Goal: Check status: Check status

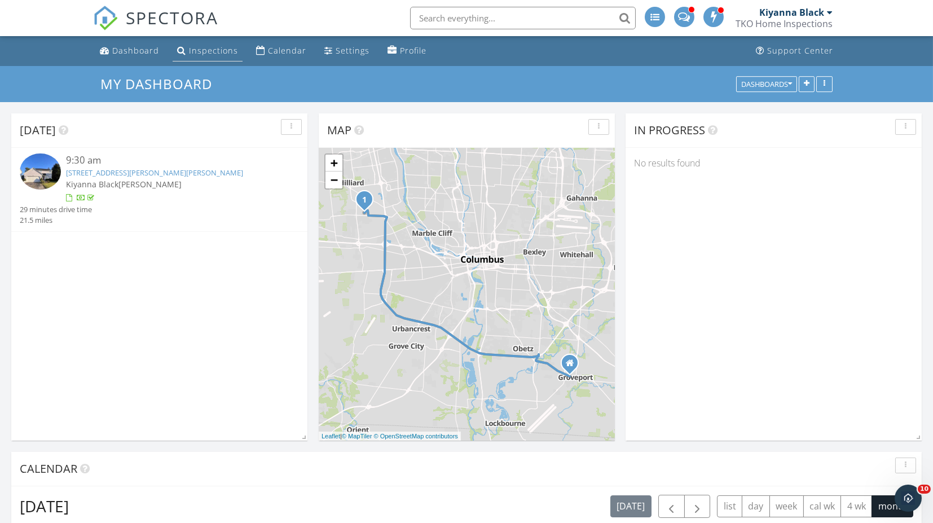
click at [183, 50] on div "Inspections" at bounding box center [181, 50] width 9 height 9
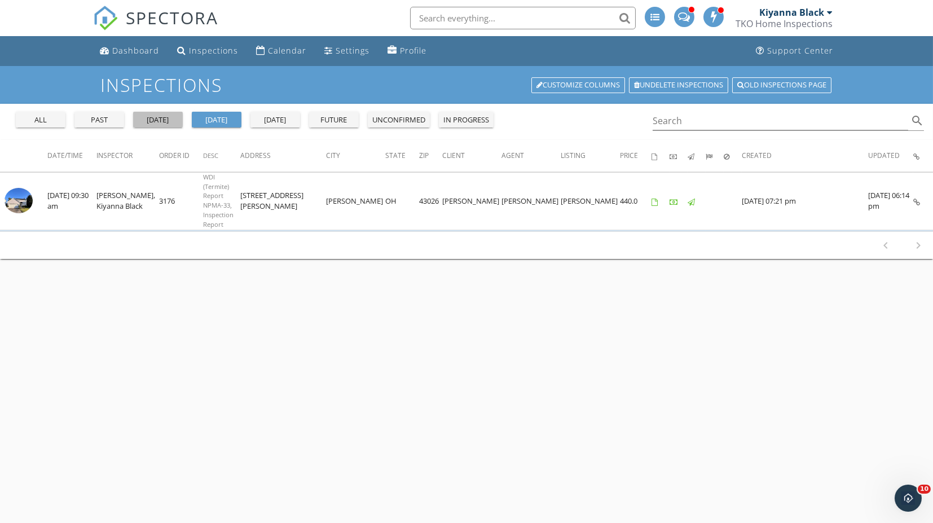
click at [164, 114] on div "[DATE]" at bounding box center [158, 119] width 41 height 11
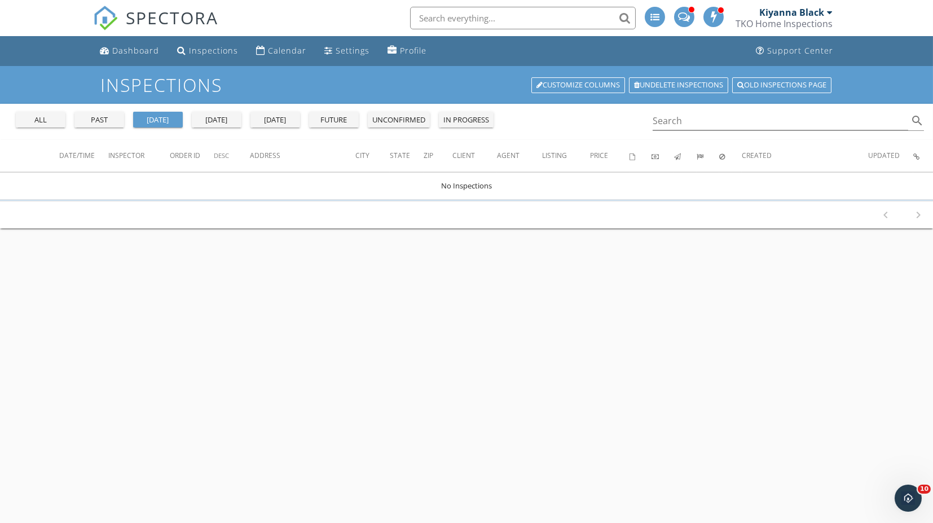
click at [102, 110] on div "all past [DATE] [DATE] [DATE] future unconfirmed in progress" at bounding box center [254, 117] width 487 height 27
click at [102, 112] on button "past" at bounding box center [99, 120] width 50 height 16
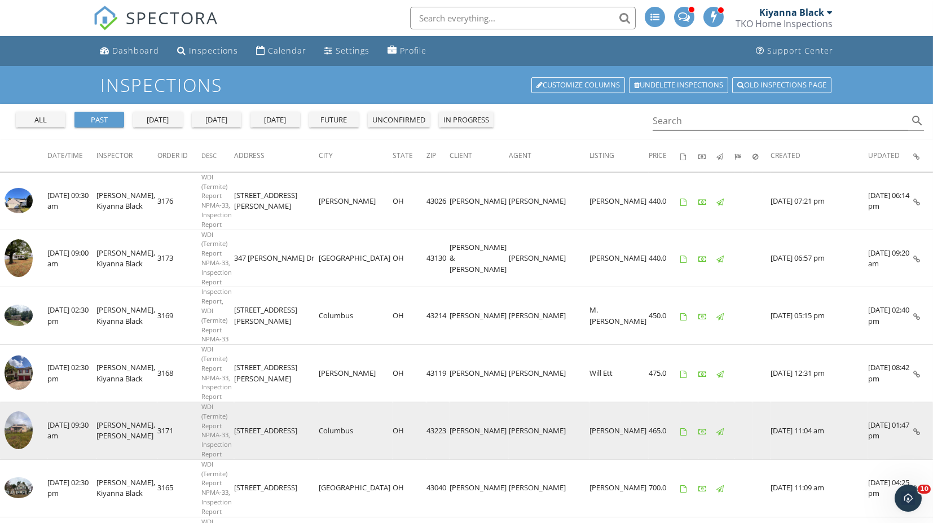
click at [20, 411] on img at bounding box center [19, 430] width 28 height 38
